Goal: Find specific page/section: Find specific page/section

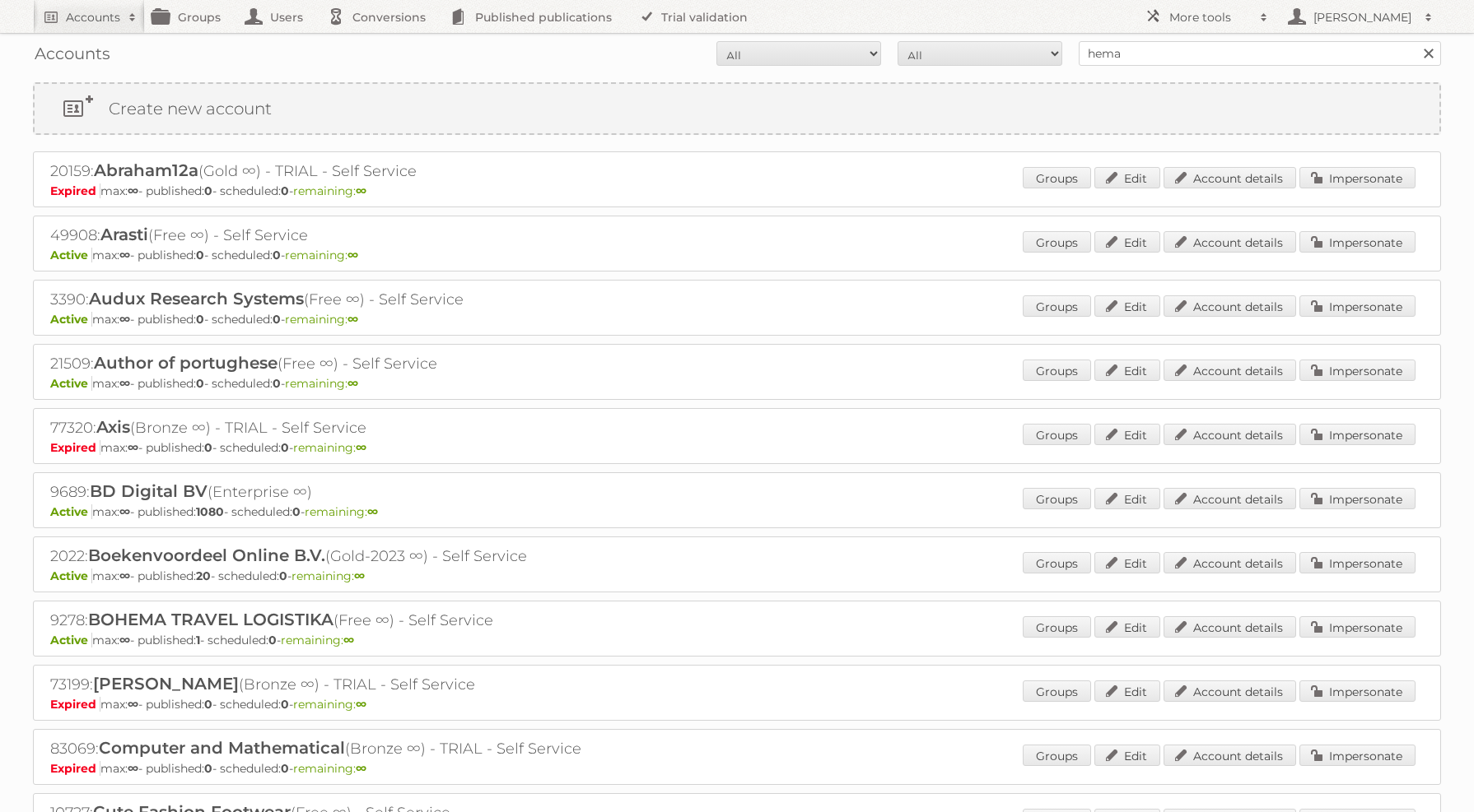
click at [1320, 44] on input "hema" at bounding box center [1260, 53] width 362 height 24
click at [550, 21] on link "Published publications" at bounding box center [535, 17] width 186 height 33
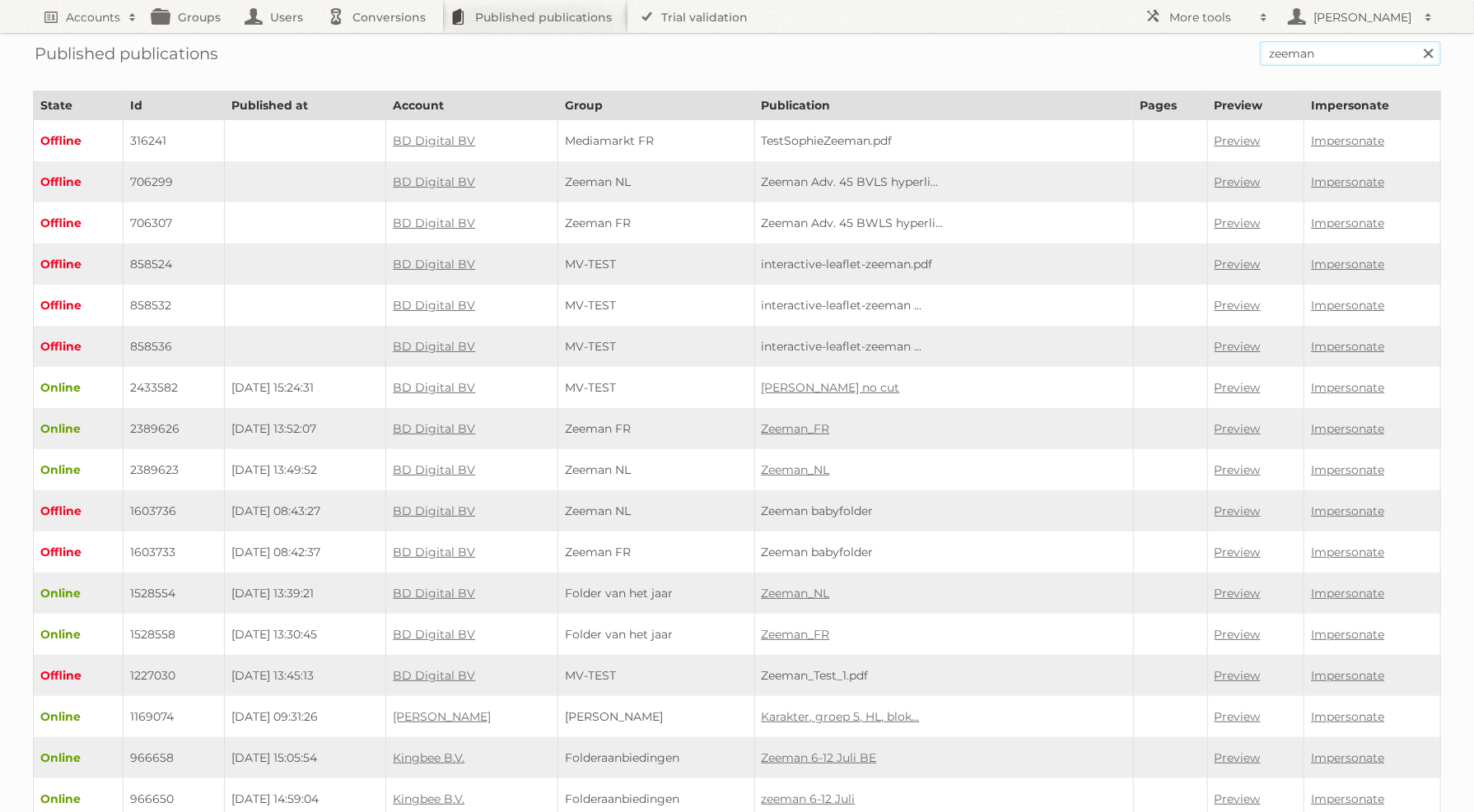
click at [1325, 52] on input "zeeman" at bounding box center [1350, 53] width 181 height 24
type input "rewe w37"
click at [1415, 41] on input "Search" at bounding box center [1428, 53] width 25 height 24
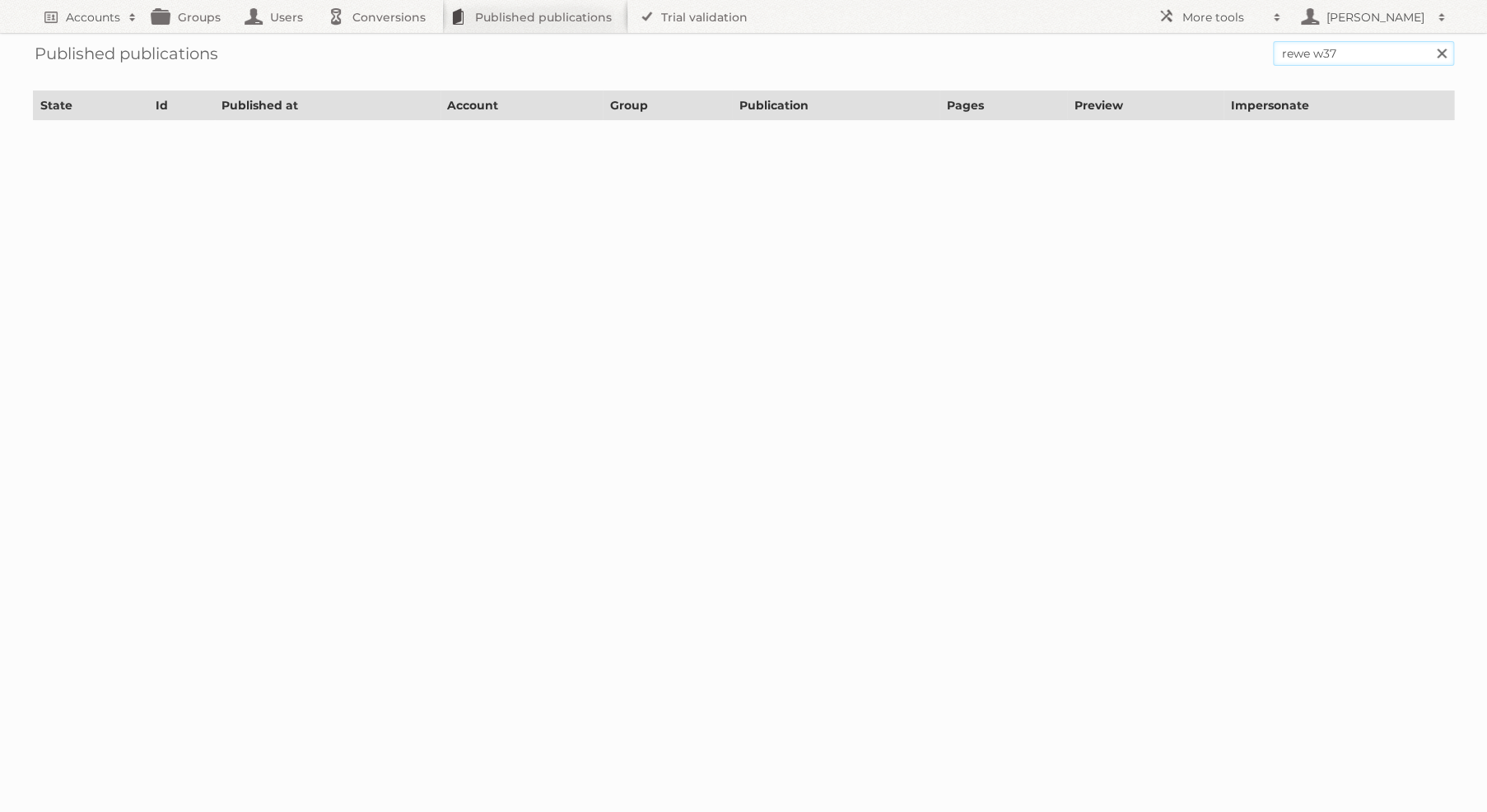
click at [1318, 53] on input "rewe w37" at bounding box center [1363, 53] width 181 height 24
type input "rewe wk37"
click at [1428, 41] on input "Search" at bounding box center [1441, 53] width 25 height 24
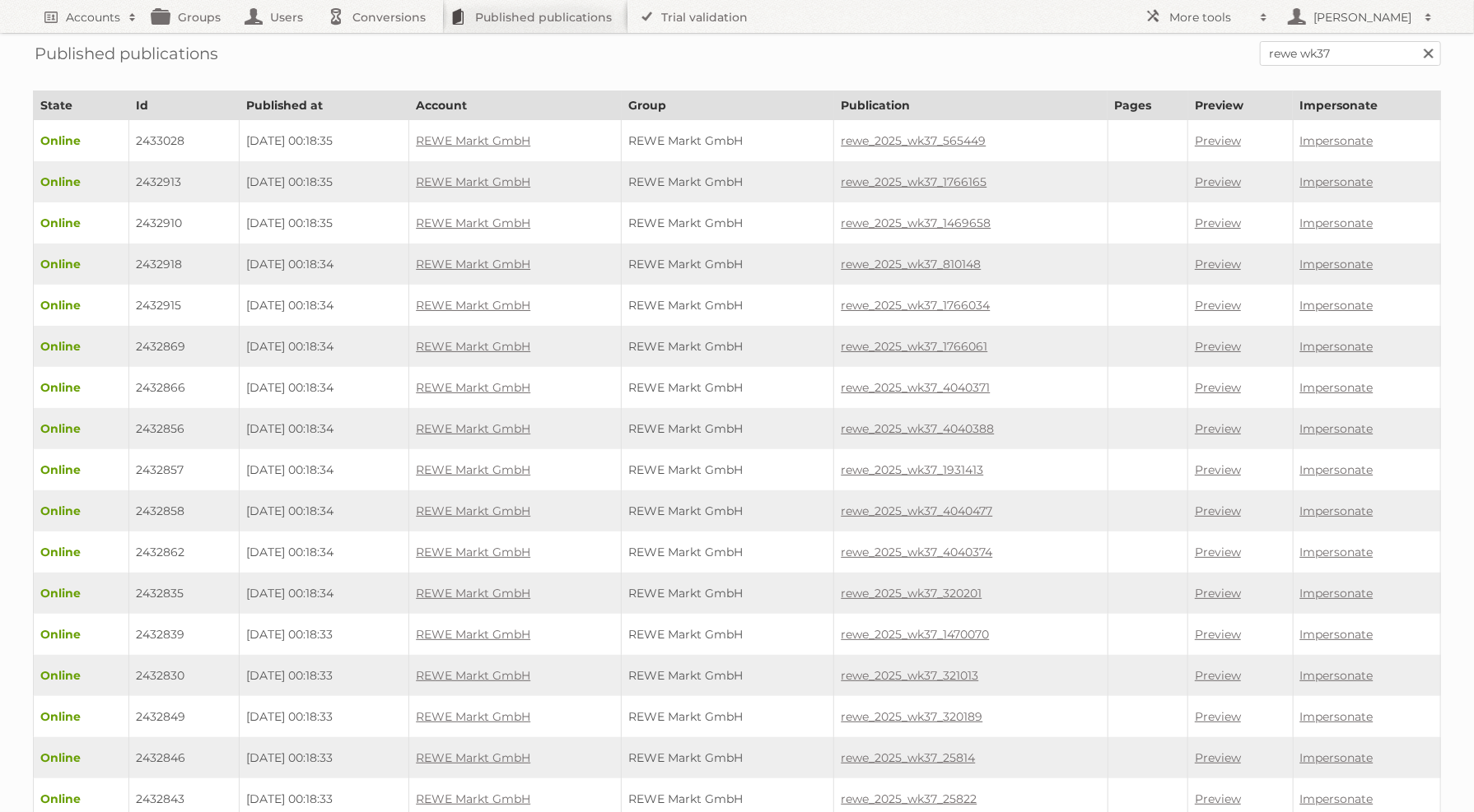
click at [159, 147] on td "2433028" at bounding box center [185, 141] width 110 height 42
click at [159, 143] on td "2433028" at bounding box center [185, 141] width 110 height 42
copy td "2433028"
click at [1241, 141] on link "Preview" at bounding box center [1218, 140] width 46 height 15
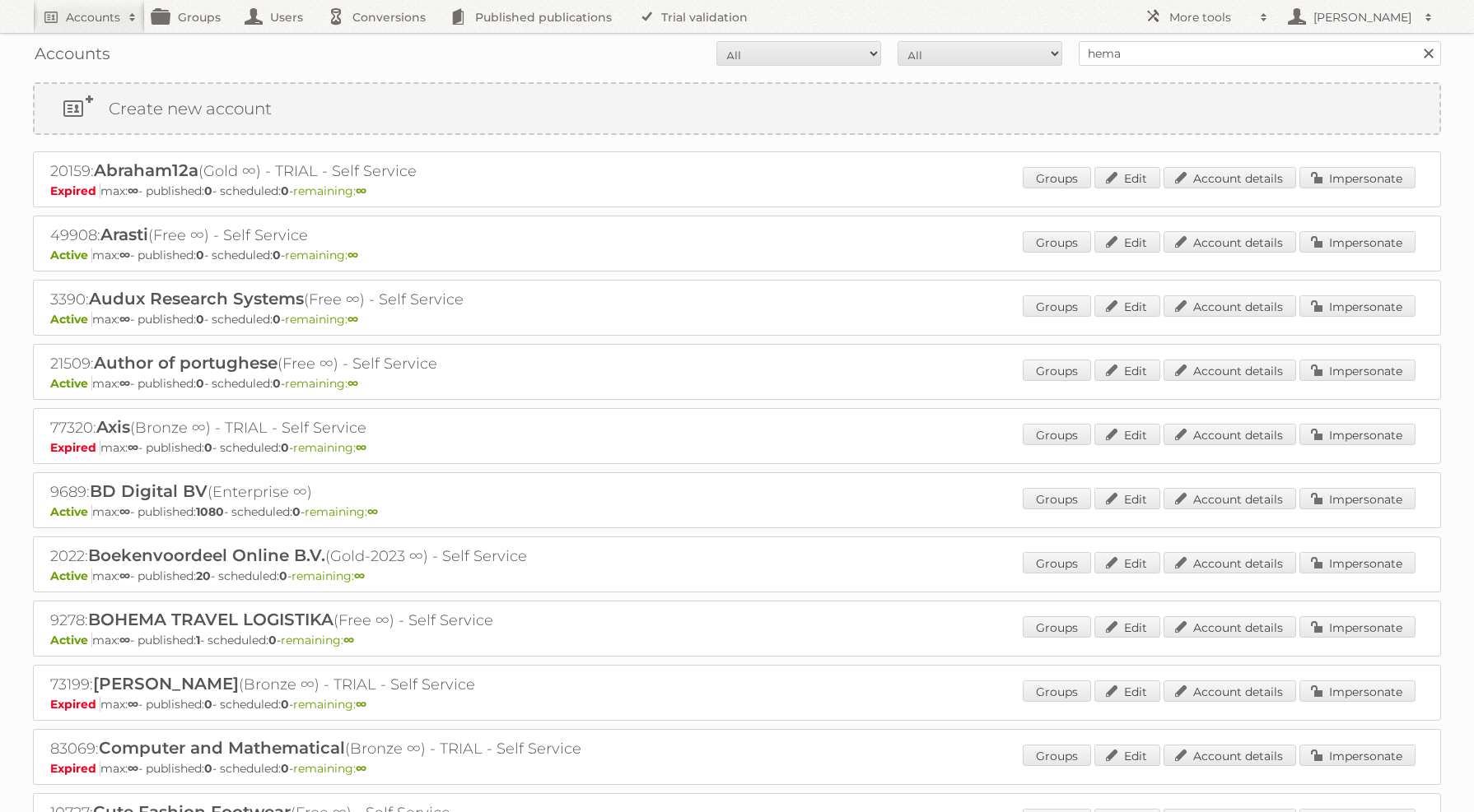
scroll to position [721, 0]
